Goal: Entertainment & Leisure: Consume media (video, audio)

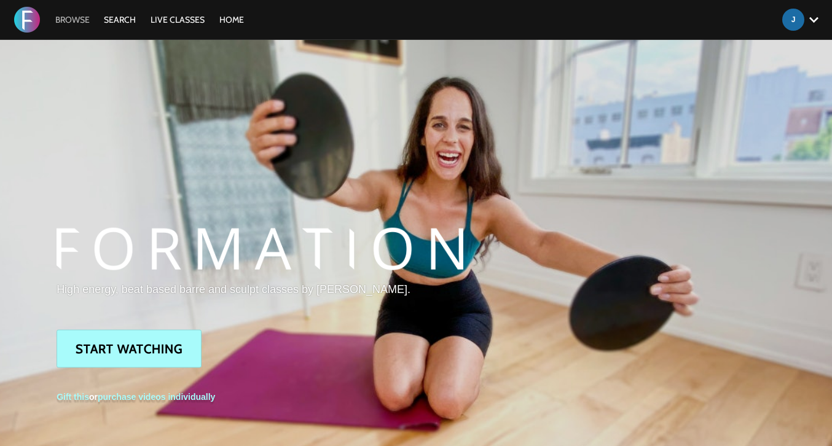
click at [76, 20] on link "Browse" at bounding box center [72, 19] width 47 height 11
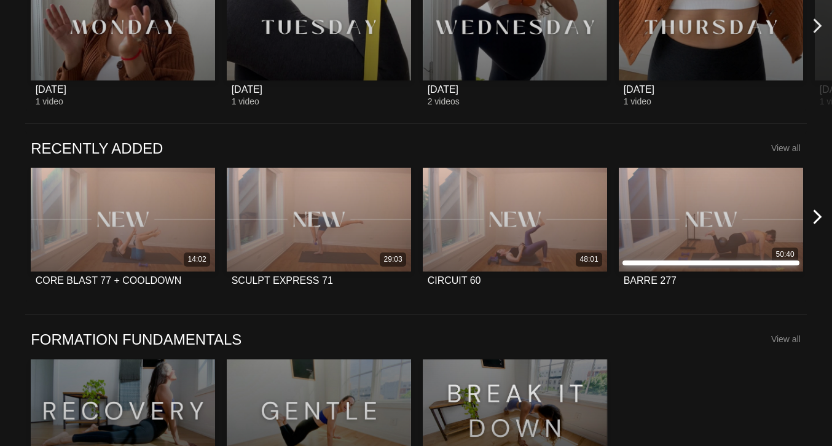
scroll to position [803, 0]
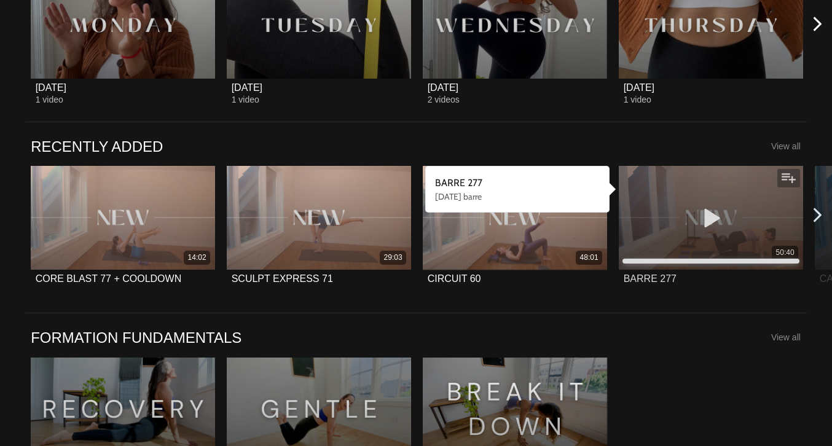
click at [708, 217] on icon at bounding box center [711, 218] width 37 height 22
